Goal: Task Accomplishment & Management: Complete application form

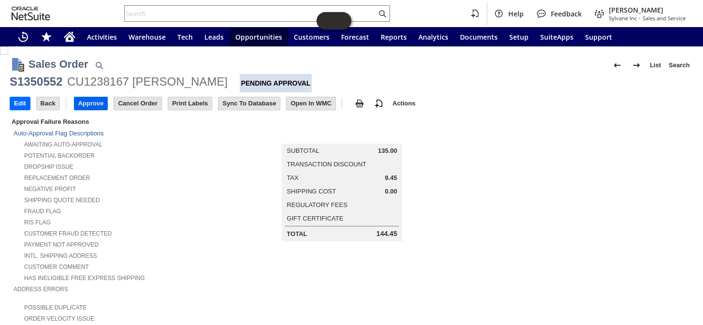
click at [87, 99] on input "Approve" at bounding box center [90, 103] width 33 height 13
click at [90, 102] on input "Approve" at bounding box center [90, 103] width 33 height 13
click at [89, 102] on input "Approve" at bounding box center [90, 103] width 33 height 13
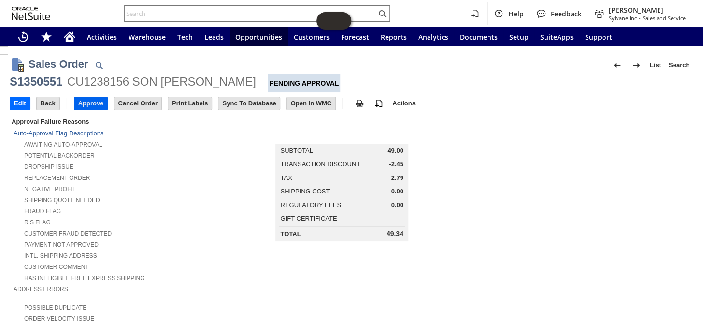
click at [94, 106] on input "Approve" at bounding box center [90, 103] width 33 height 13
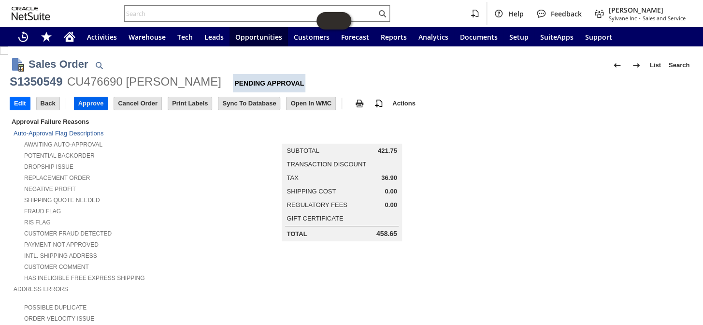
click at [98, 101] on input "Approve" at bounding box center [90, 103] width 33 height 13
click at [92, 95] on td "Approve" at bounding box center [94, 103] width 40 height 18
click at [91, 102] on input "Approve" at bounding box center [90, 103] width 33 height 13
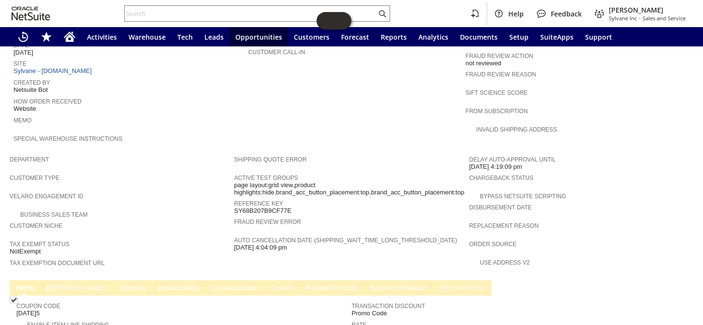
scroll to position [526, 0]
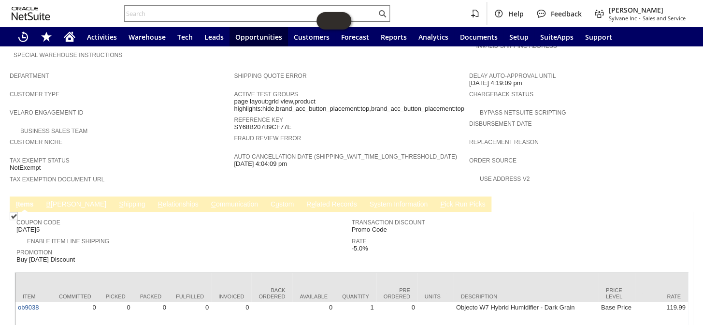
click at [57, 200] on link "B [PERSON_NAME]" at bounding box center [76, 204] width 65 height 9
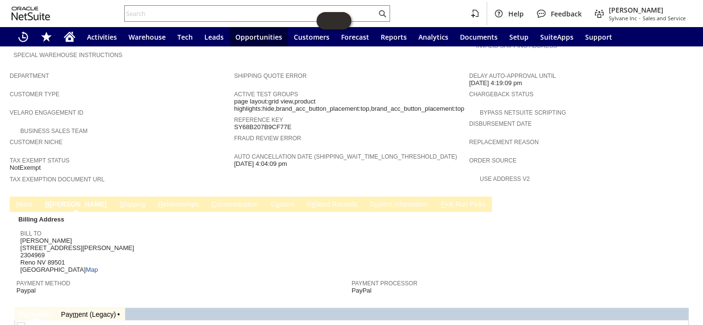
click at [117, 200] on link "S hipping" at bounding box center [132, 204] width 31 height 9
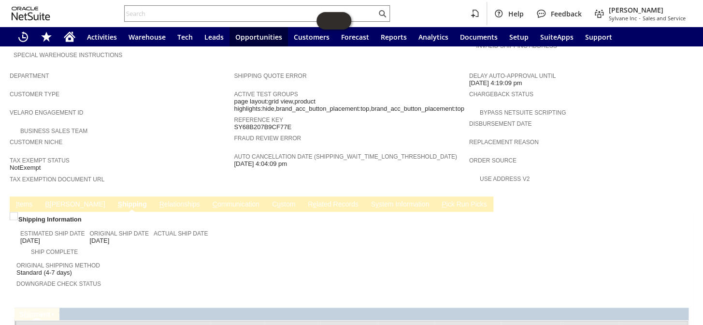
click at [24, 200] on link "I tems" at bounding box center [24, 204] width 21 height 9
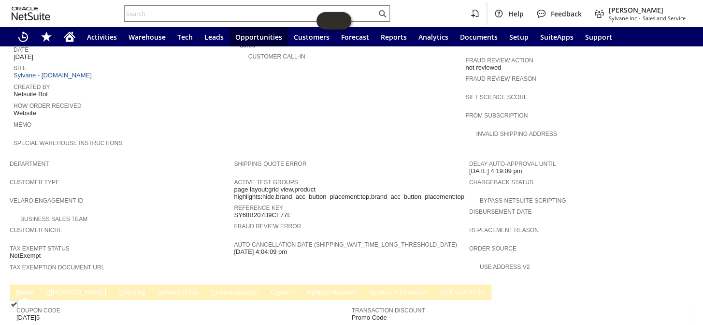
scroll to position [439, 0]
click at [60, 287] on link "B illing" at bounding box center [76, 291] width 65 height 9
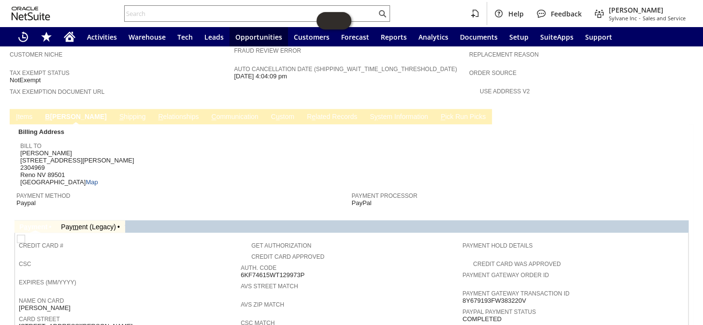
scroll to position [614, 0]
click at [117, 112] on link "S hipping" at bounding box center [132, 116] width 31 height 9
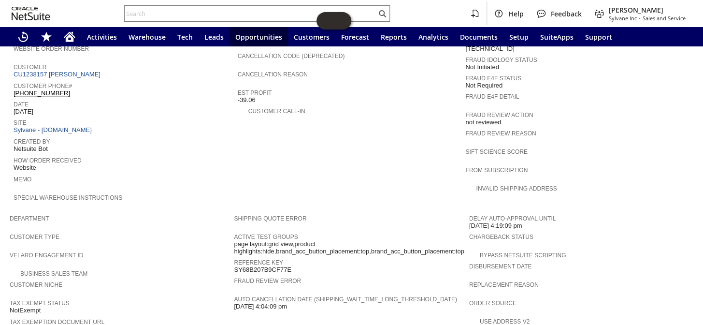
scroll to position [559, 0]
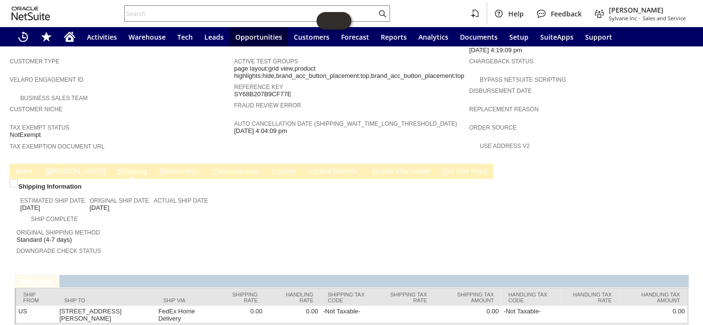
click at [23, 167] on link "I tems" at bounding box center [24, 171] width 21 height 9
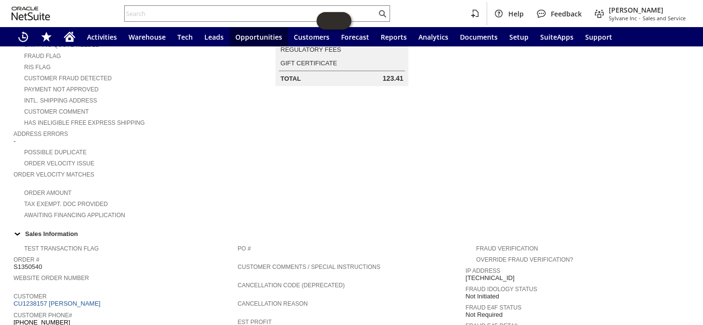
scroll to position [24, 0]
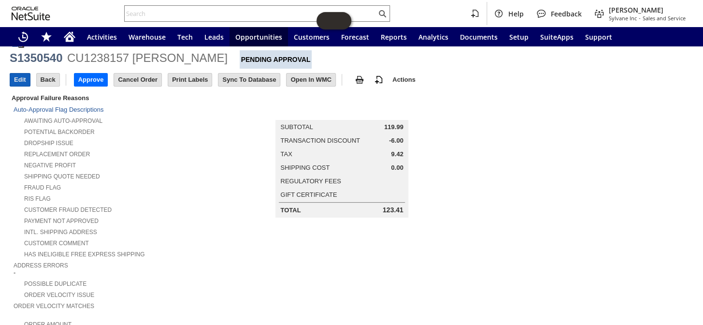
click at [15, 77] on input "Edit" at bounding box center [20, 79] width 20 height 13
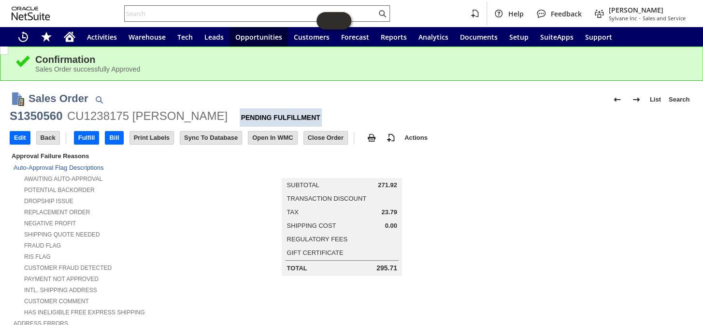
click at [159, 12] on input "text" at bounding box center [251, 14] width 252 height 12
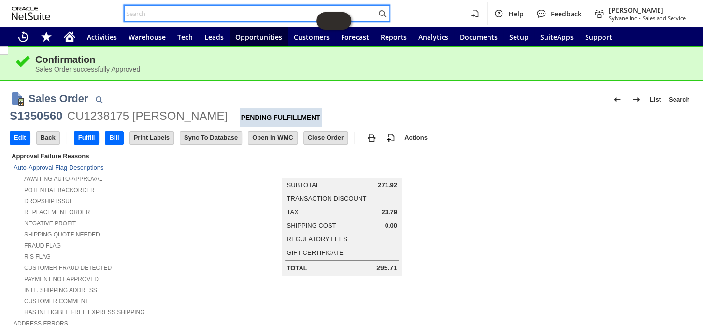
paste input "S1350551"
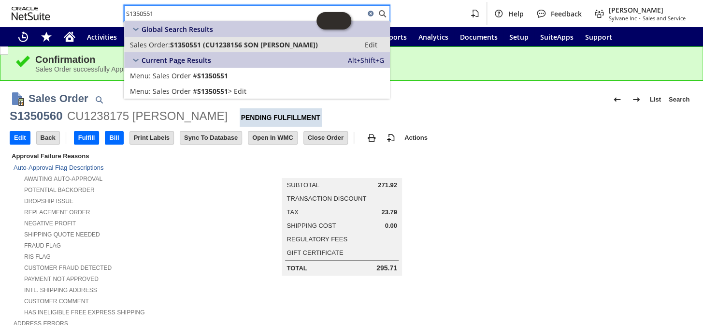
type input "S1350551"
click at [187, 41] on span "S1350551 (CU1238156 SON T NGUYEN)" at bounding box center [244, 44] width 148 height 9
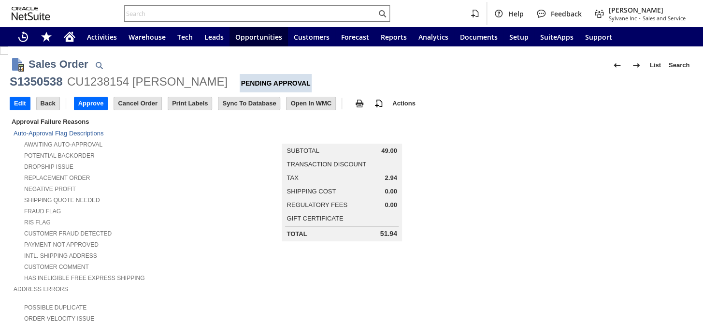
scroll to position [571, 0]
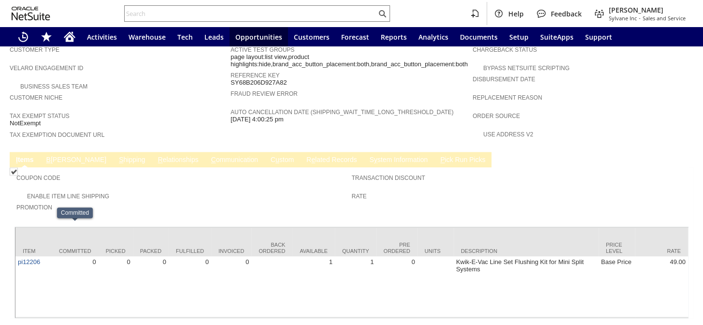
click at [59, 155] on link "B [PERSON_NAME]" at bounding box center [76, 159] width 65 height 9
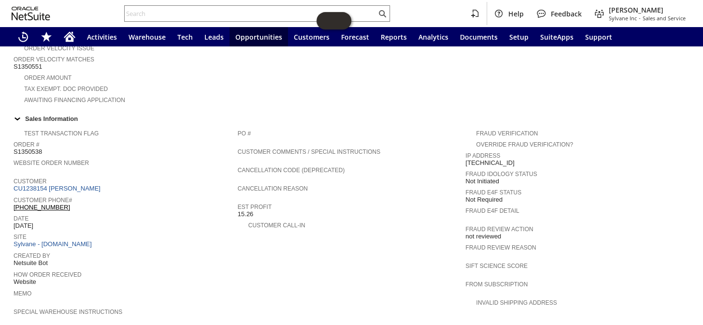
scroll to position [220, 0]
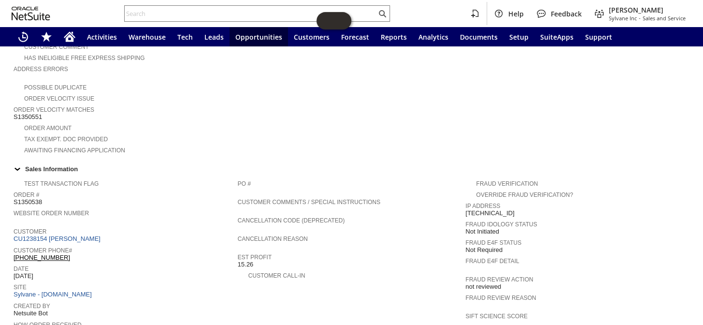
click at [35, 113] on span "S1350551" at bounding box center [28, 117] width 28 height 8
copy span "S1350551"
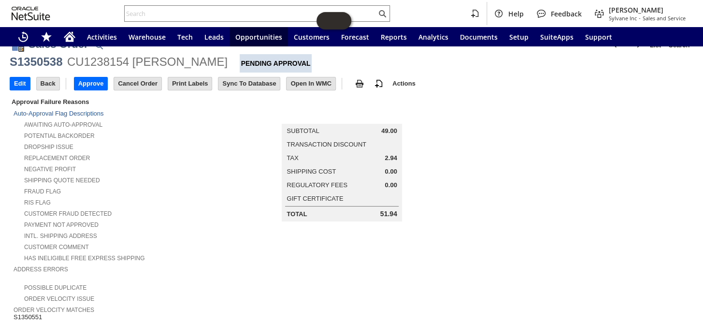
scroll to position [0, 0]
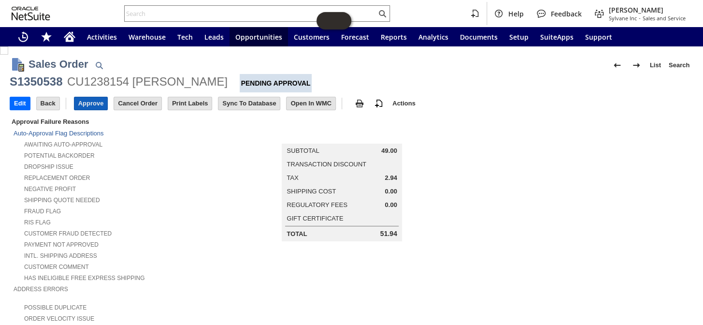
click at [86, 101] on input "Approve" at bounding box center [90, 103] width 33 height 13
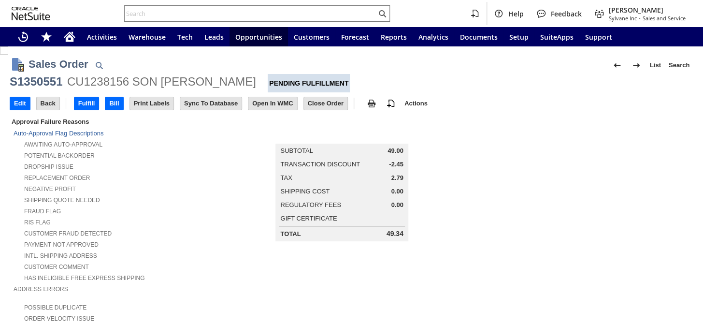
scroll to position [546, 0]
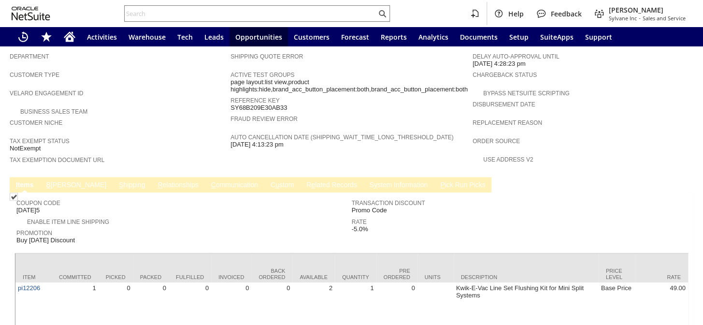
click at [59, 181] on link "B [PERSON_NAME]" at bounding box center [76, 185] width 65 height 9
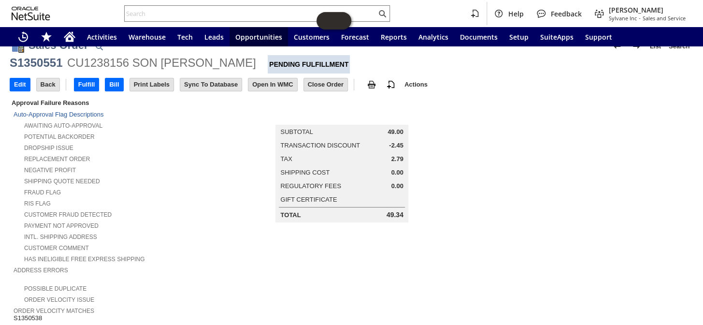
scroll to position [0, 0]
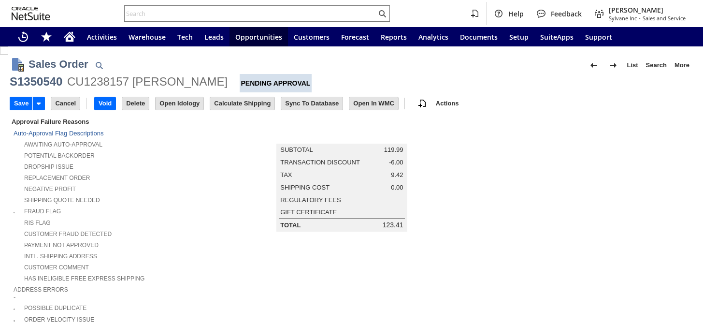
type input "Add"
type input "Copy Previous"
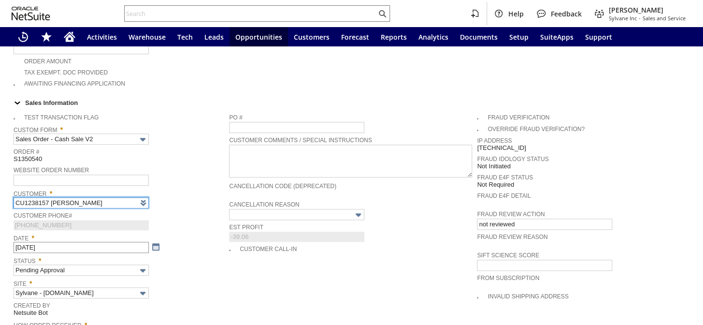
type input "Intelligent Recommendations ⁰"
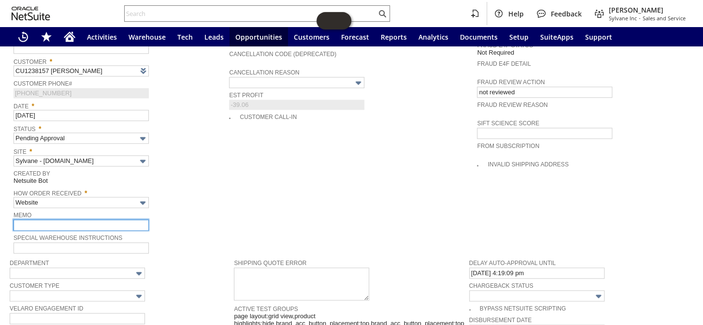
click at [39, 219] on input "text" at bounding box center [81, 224] width 135 height 11
type input "big negative profit"
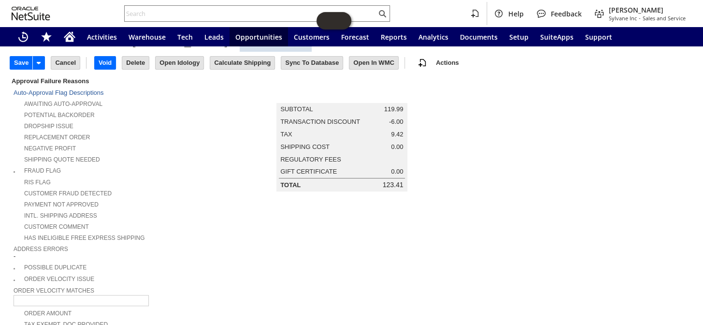
scroll to position [0, 0]
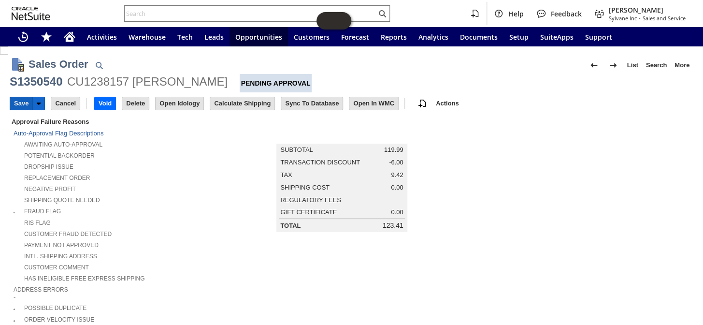
click at [19, 101] on input "Save" at bounding box center [21, 103] width 22 height 13
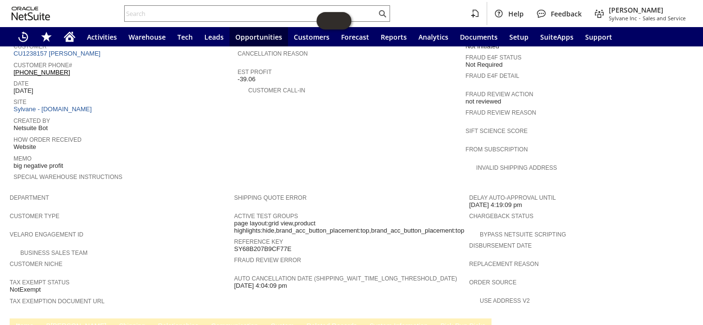
scroll to position [584, 0]
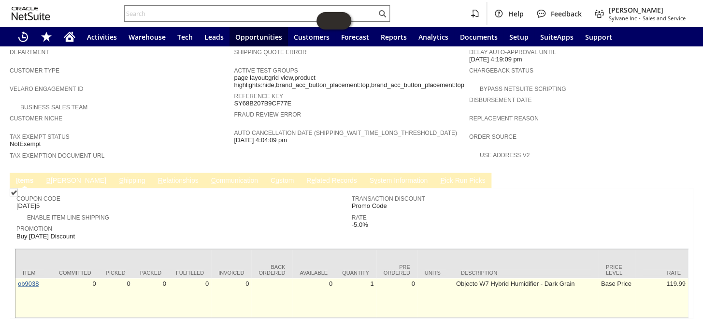
click at [29, 279] on link "ob9038" at bounding box center [28, 282] width 21 height 7
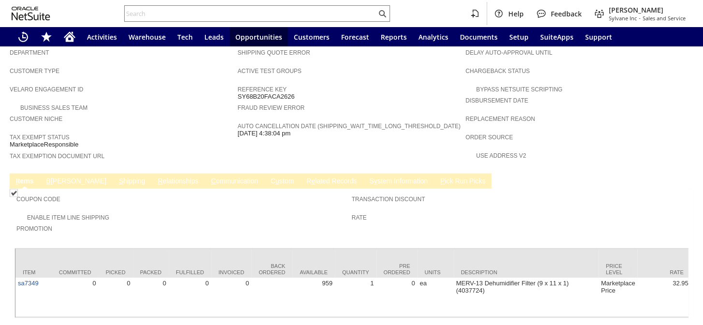
scroll to position [550, 0]
click at [65, 176] on link "B illing" at bounding box center [76, 180] width 65 height 9
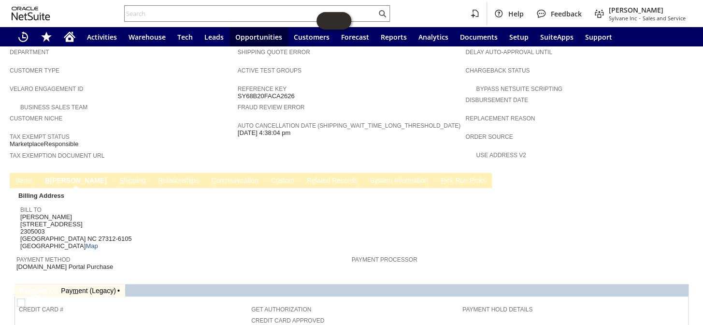
click at [117, 176] on link "S hipping" at bounding box center [132, 180] width 31 height 9
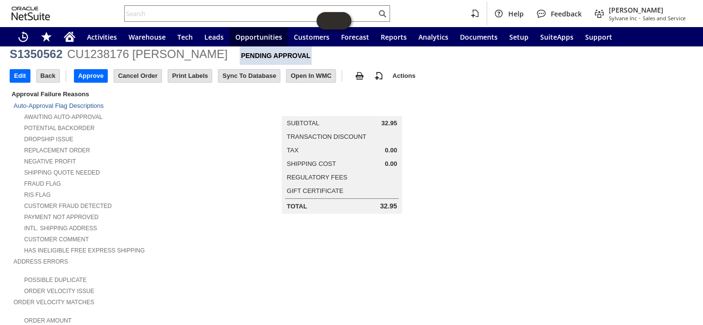
scroll to position [0, 0]
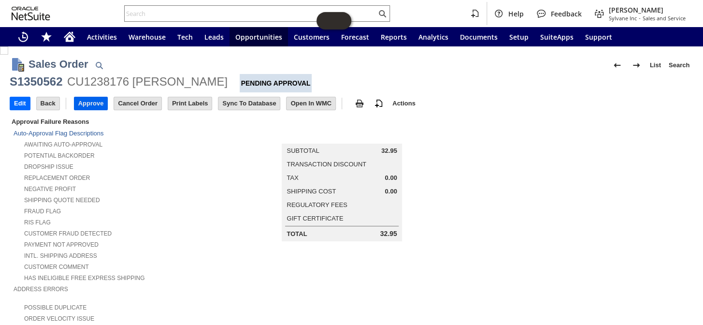
click at [89, 100] on input "Approve" at bounding box center [90, 103] width 33 height 13
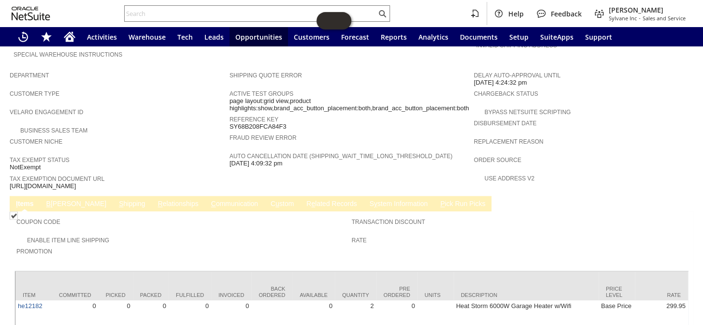
scroll to position [557, 0]
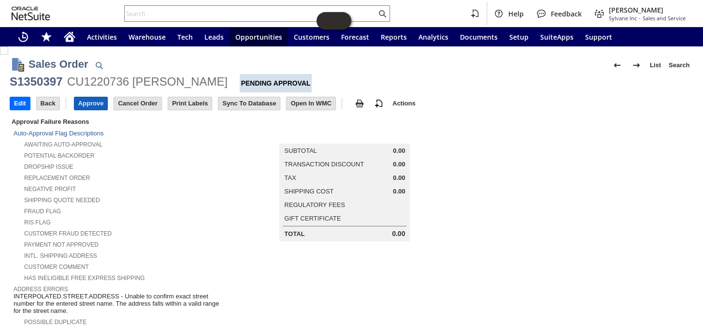
click at [88, 105] on input "Approve" at bounding box center [90, 103] width 33 height 13
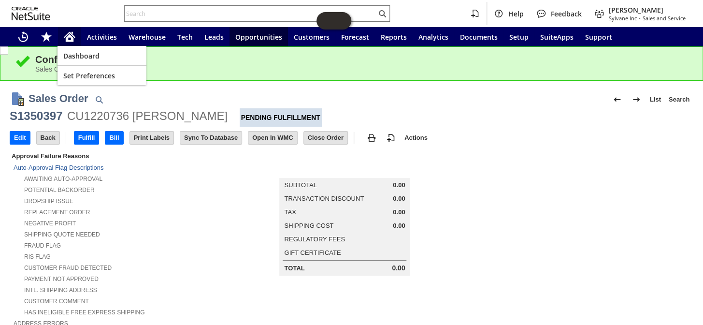
click at [70, 32] on icon "Home" at bounding box center [69, 35] width 11 height 6
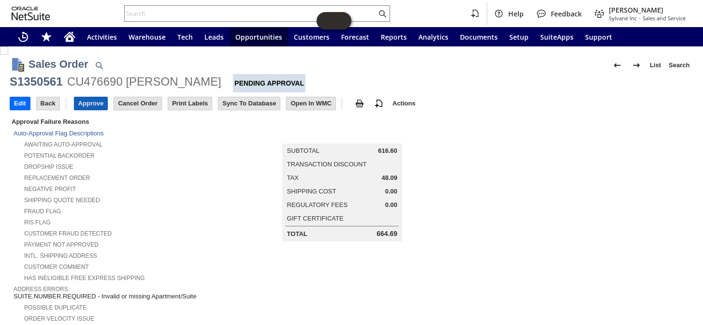
click at [87, 97] on input "Approve" at bounding box center [90, 103] width 33 height 13
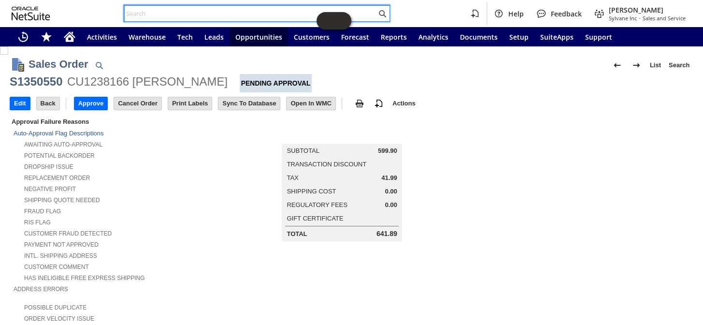
click at [172, 14] on input "text" at bounding box center [251, 14] width 252 height 12
paste input "113-5656268-1557869"
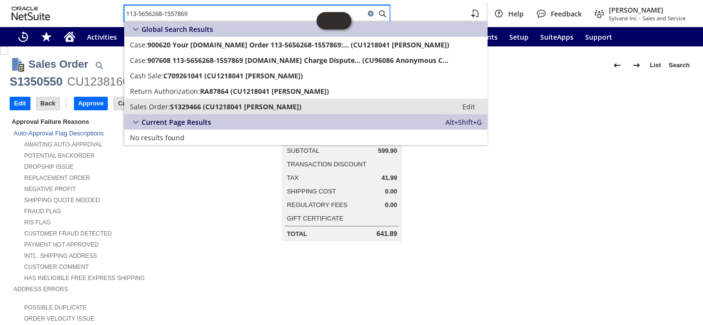
type input "113-5656268-1557869"
click at [191, 108] on span "S1329466 (CU1218041 Matt Burgwald)" at bounding box center [235, 106] width 131 height 9
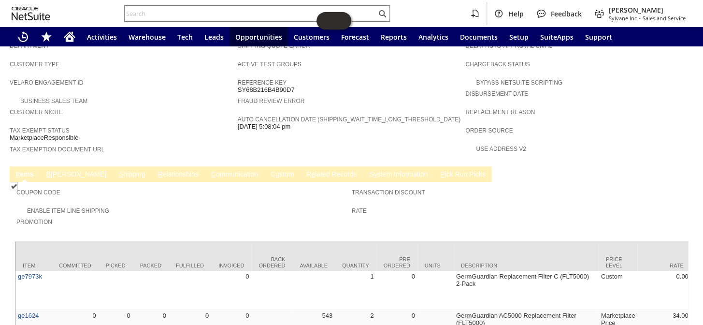
scroll to position [588, 0]
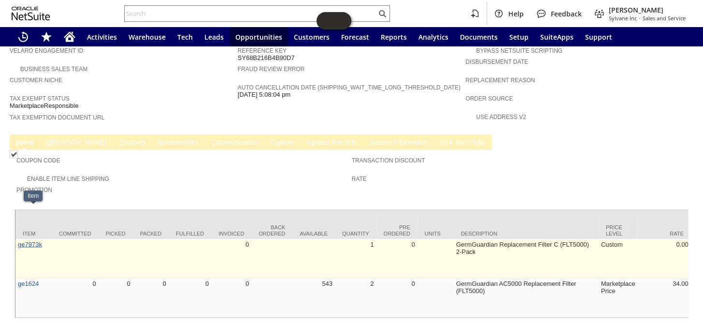
click at [41, 240] on link "ge7973k" at bounding box center [30, 243] width 24 height 7
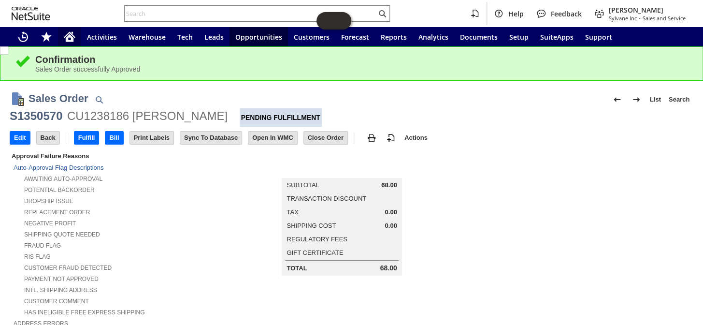
click at [69, 34] on icon "Home" at bounding box center [70, 37] width 8 height 7
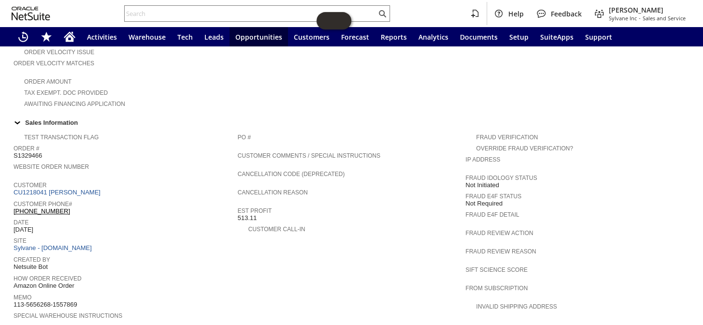
scroll to position [263, 0]
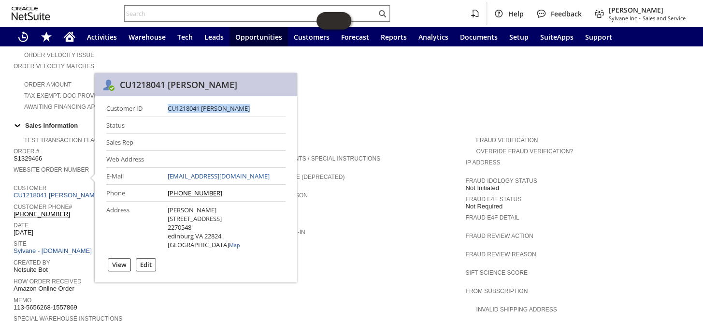
drag, startPoint x: 154, startPoint y: 106, endPoint x: 240, endPoint y: 107, distance: 86.4
click at [240, 107] on div "CU1218041 Matt Burgwald" at bounding box center [227, 108] width 118 height 9
copy div "CU1218041 Matt Burgwald"
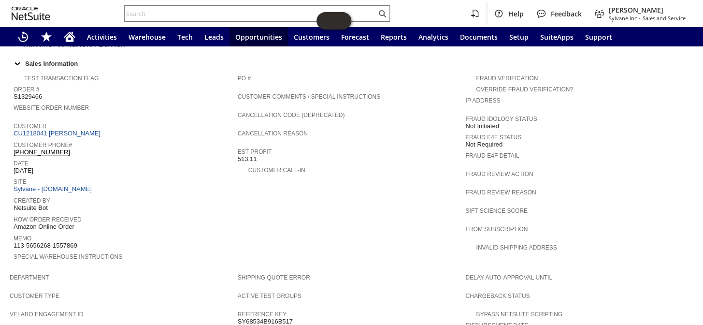
scroll to position [311, 0]
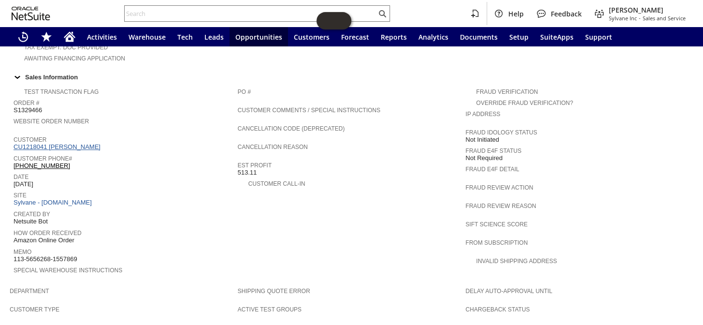
click at [63, 143] on link "CU1218041 Matt Burgwald" at bounding box center [58, 146] width 89 height 7
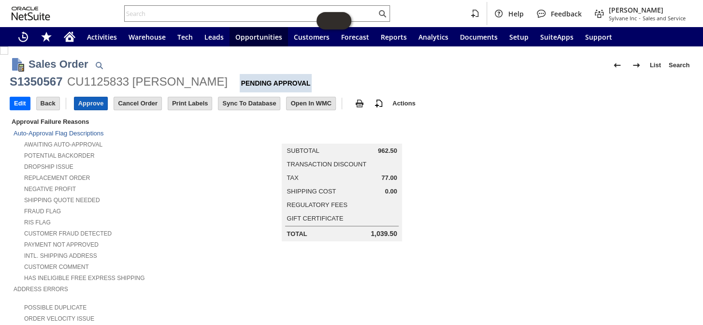
click at [85, 98] on input "Approve" at bounding box center [90, 103] width 33 height 13
